Goal: Information Seeking & Learning: Learn about a topic

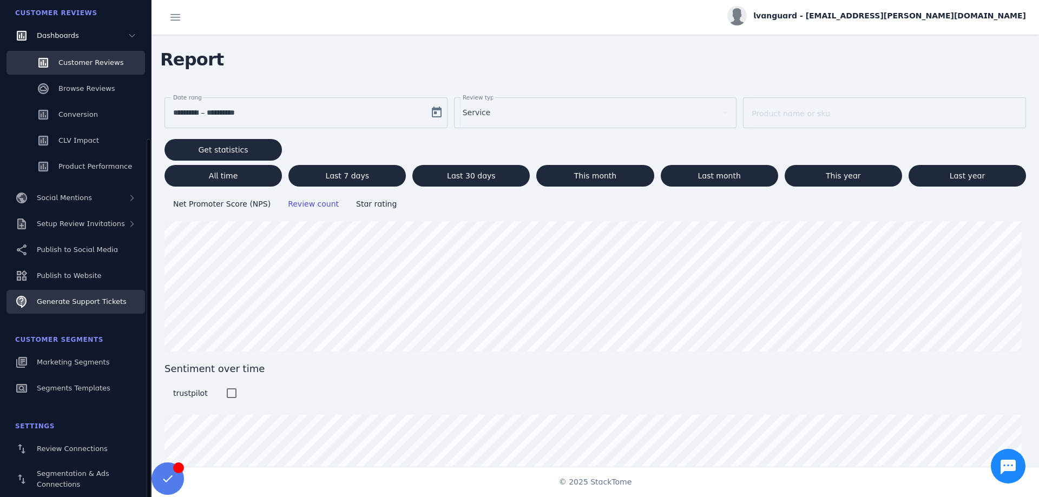
scroll to position [133, 0]
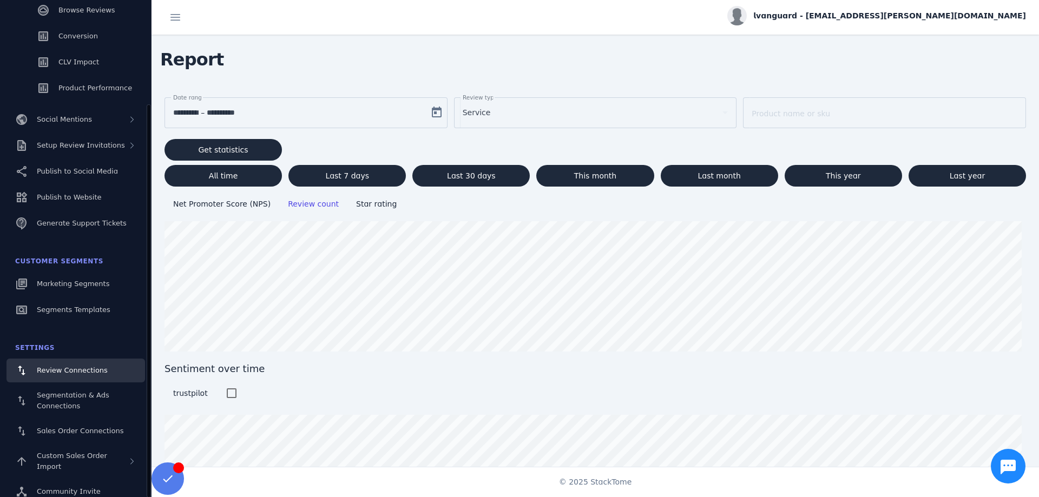
click at [75, 371] on span "Review Connections" at bounding box center [72, 370] width 71 height 8
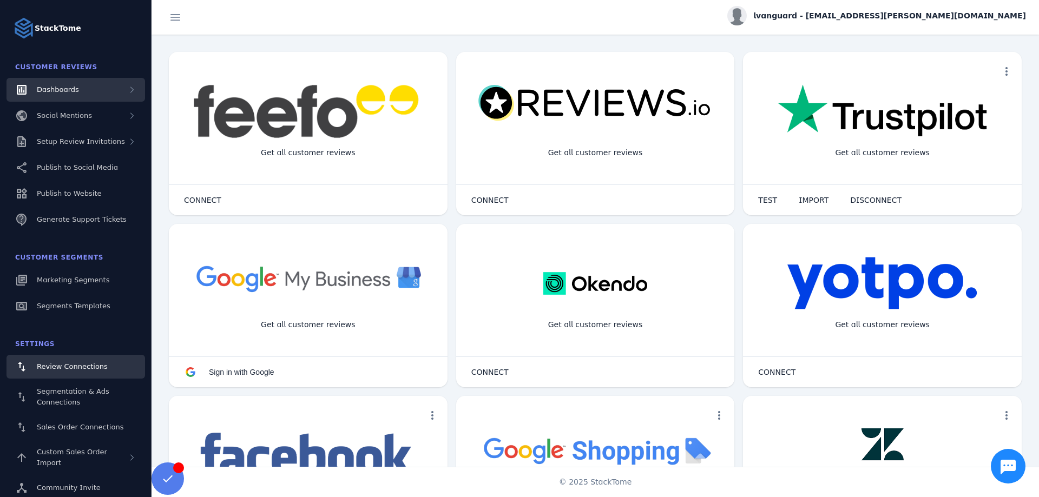
click at [119, 89] on div "Dashboards" at bounding box center [75, 90] width 139 height 24
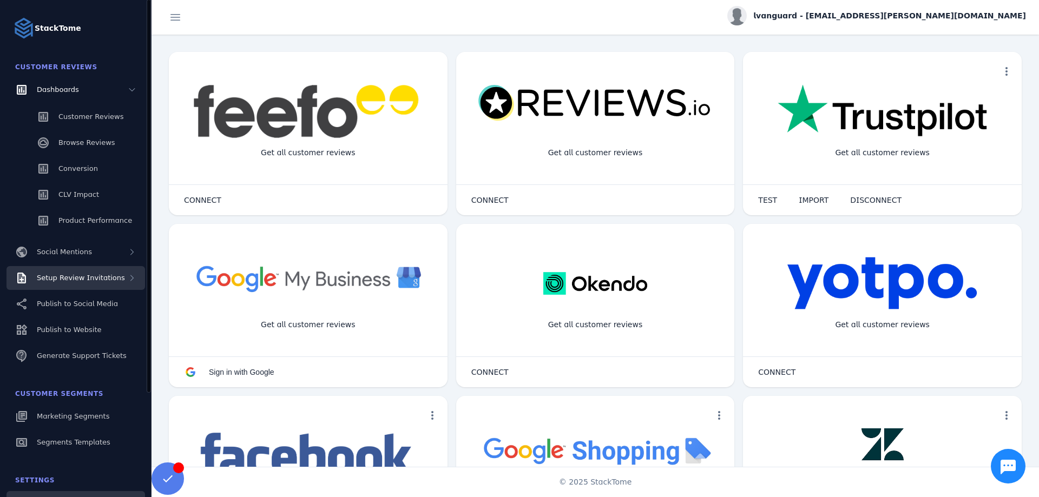
click at [122, 277] on div "Setup Review Invitations" at bounding box center [75, 278] width 139 height 24
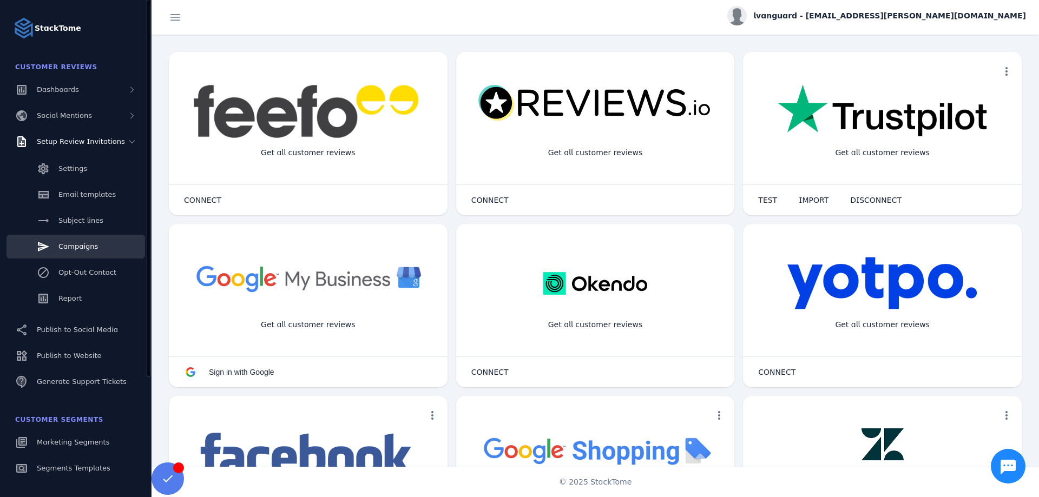
click at [72, 247] on span "Campaigns" at bounding box center [78, 246] width 40 height 8
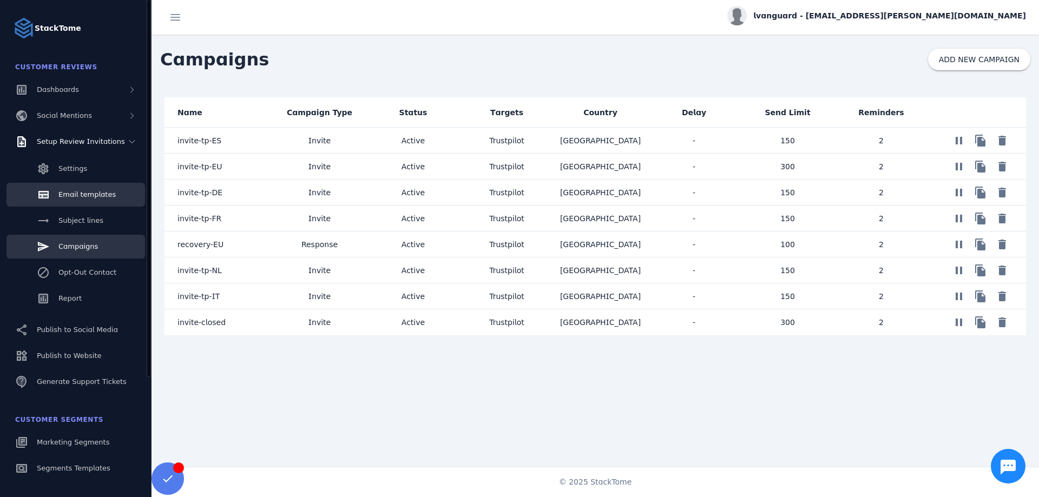
click at [65, 198] on span "Email templates" at bounding box center [86, 195] width 57 height 8
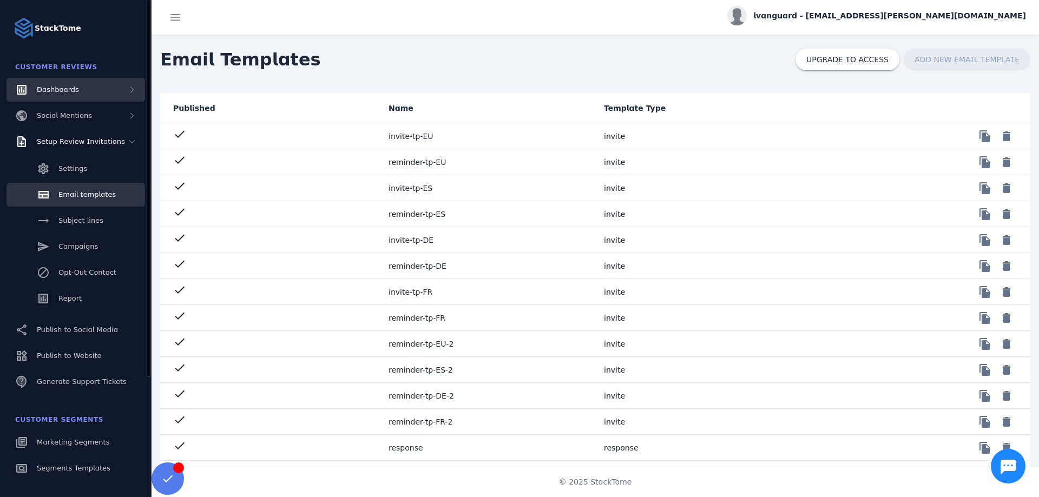
click at [73, 91] on span "Dashboards" at bounding box center [58, 90] width 42 height 8
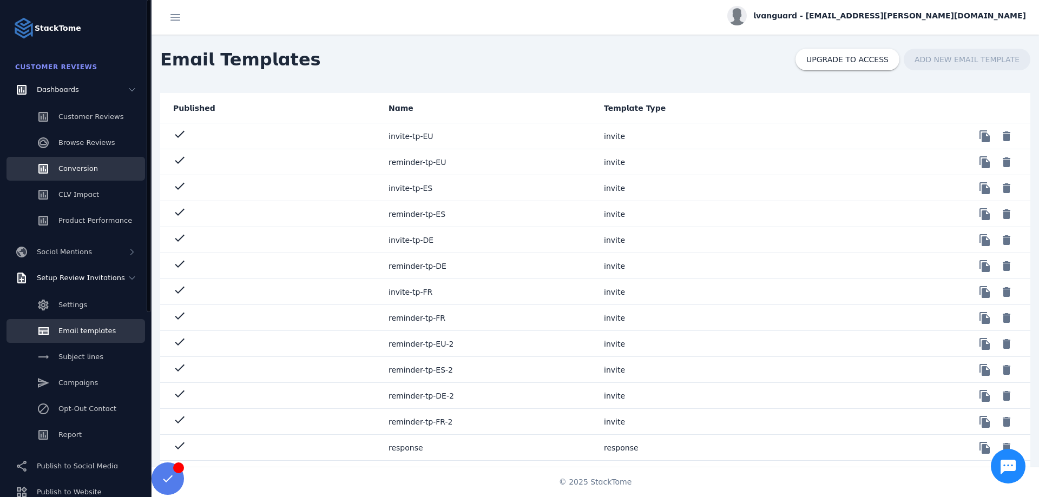
click at [84, 173] on span "Conversion" at bounding box center [78, 169] width 40 height 8
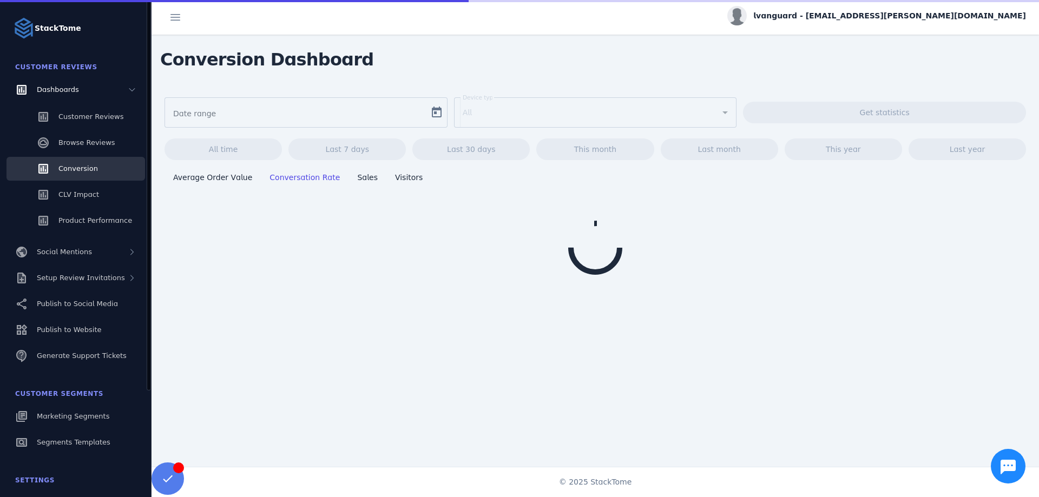
type input "**********"
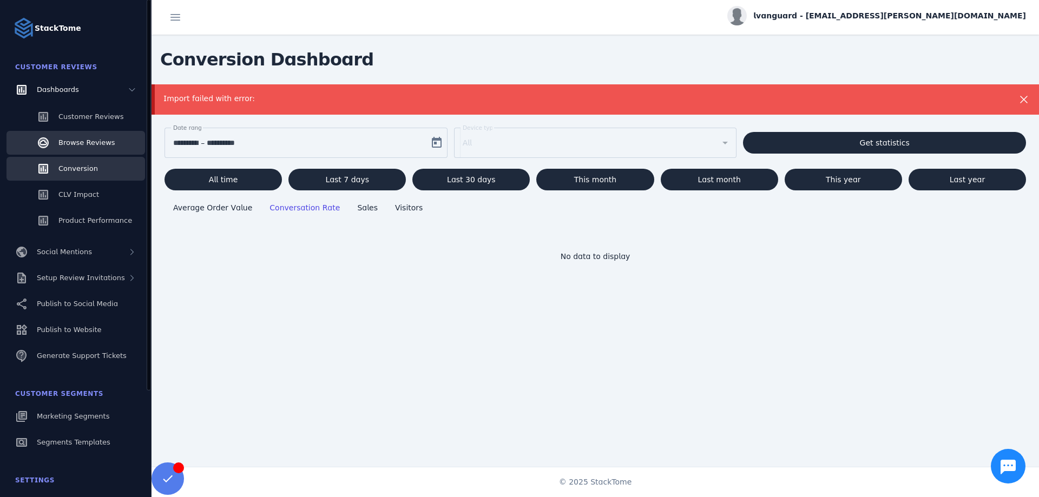
click at [73, 139] on span "Browse Reviews" at bounding box center [86, 143] width 57 height 8
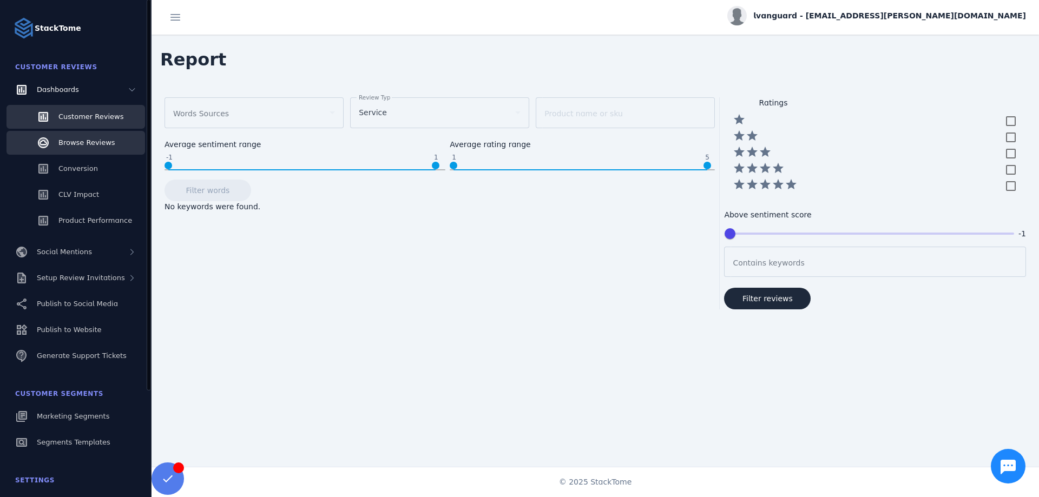
click at [90, 119] on span "Customer Reviews" at bounding box center [90, 117] width 65 height 8
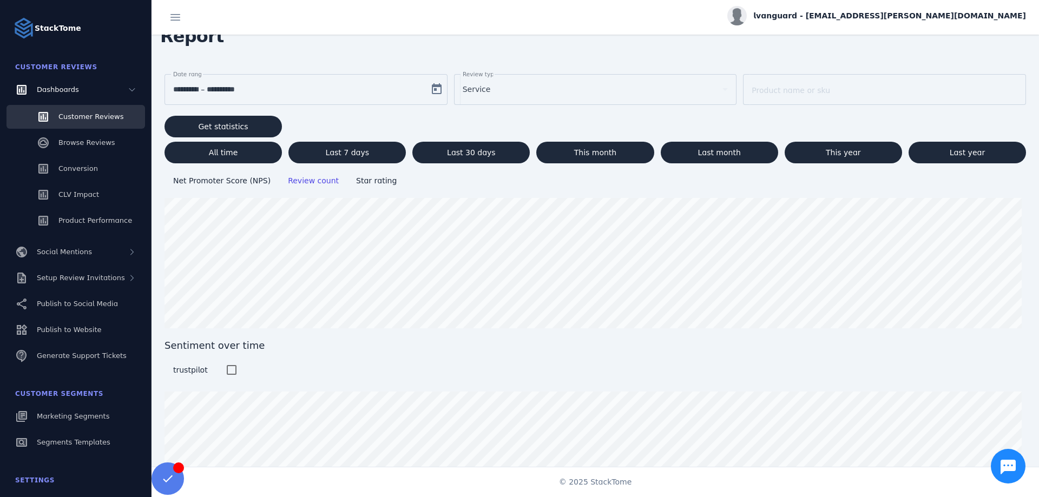
scroll to position [77, 0]
